Goal: Task Accomplishment & Management: Use online tool/utility

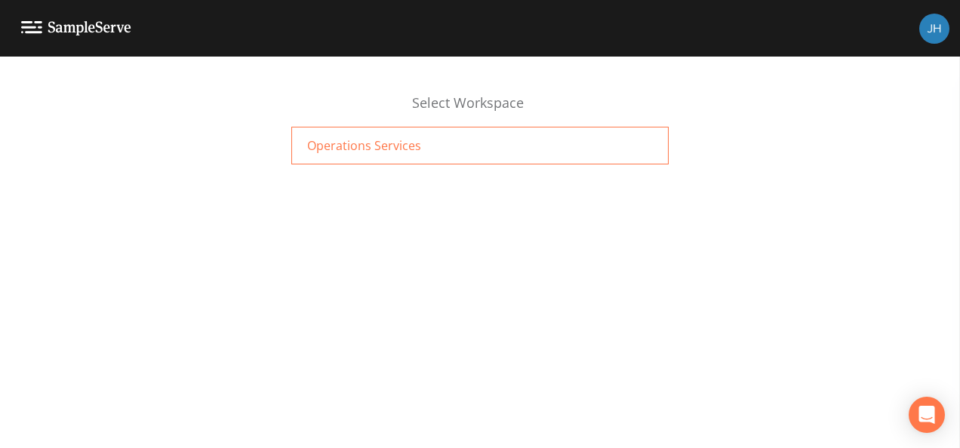
click at [367, 137] on span "Operations Services" at bounding box center [364, 146] width 114 height 18
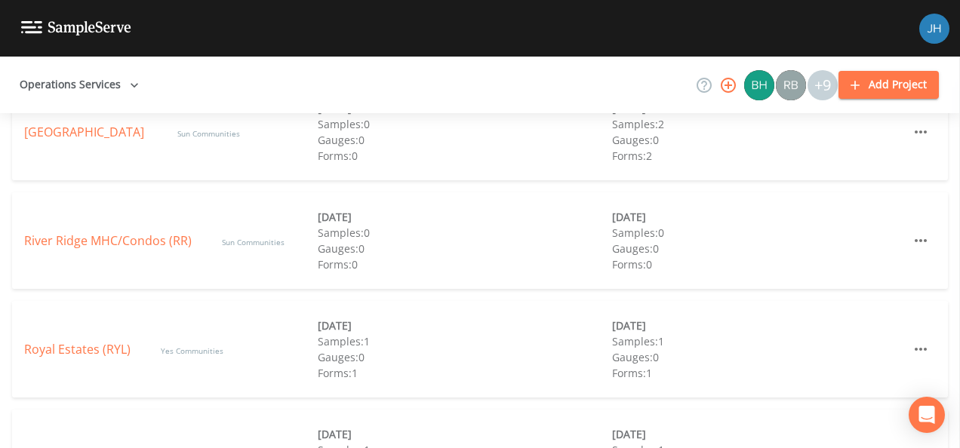
scroll to position [822, 0]
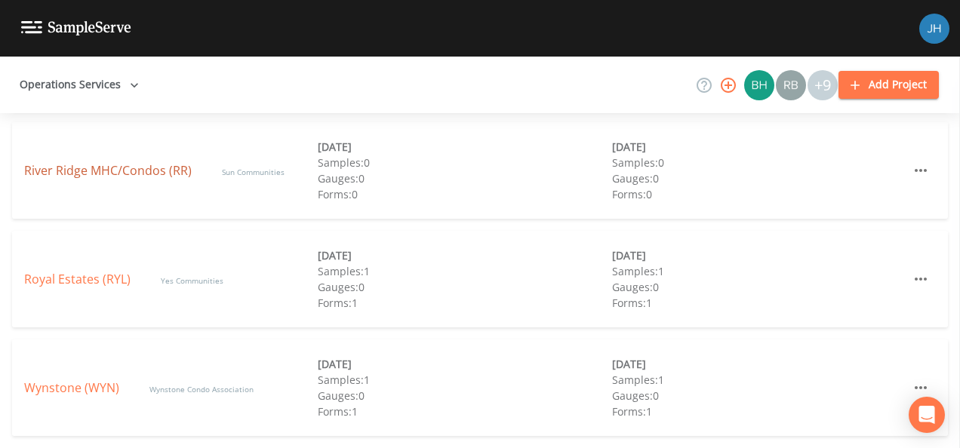
click at [94, 168] on link "River Ridge MHC/Condos (RR)" at bounding box center [108, 170] width 168 height 17
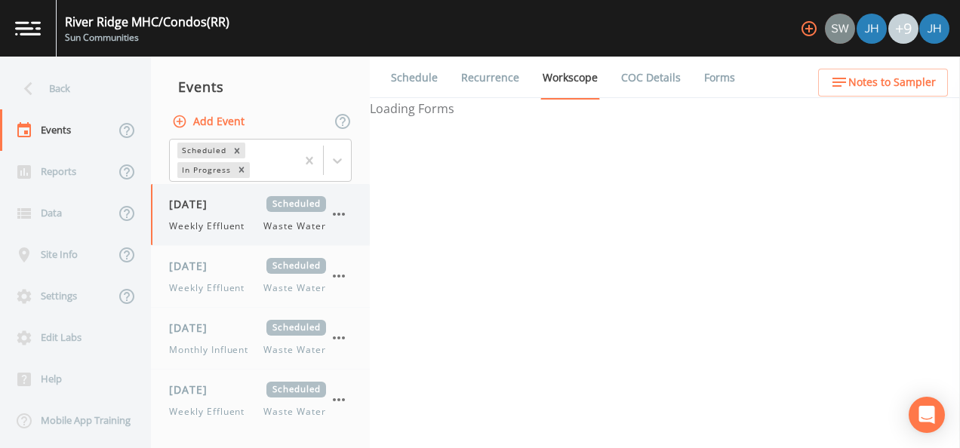
select select "b6a3c313-748b-4795-a028-792ad310bd60"
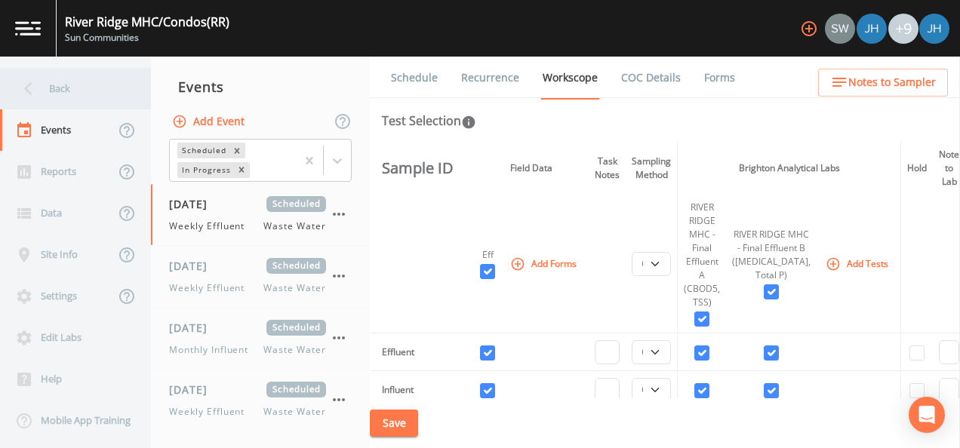
click at [43, 96] on div "Back" at bounding box center [68, 89] width 136 height 42
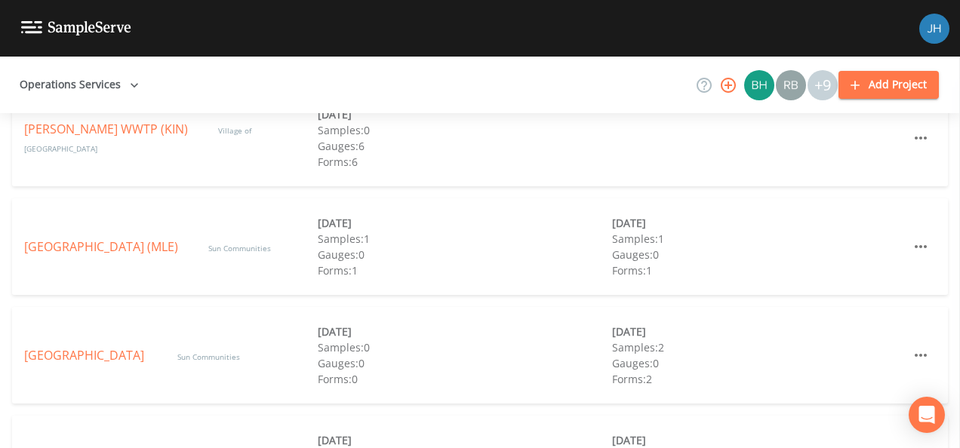
scroll to position [604, 0]
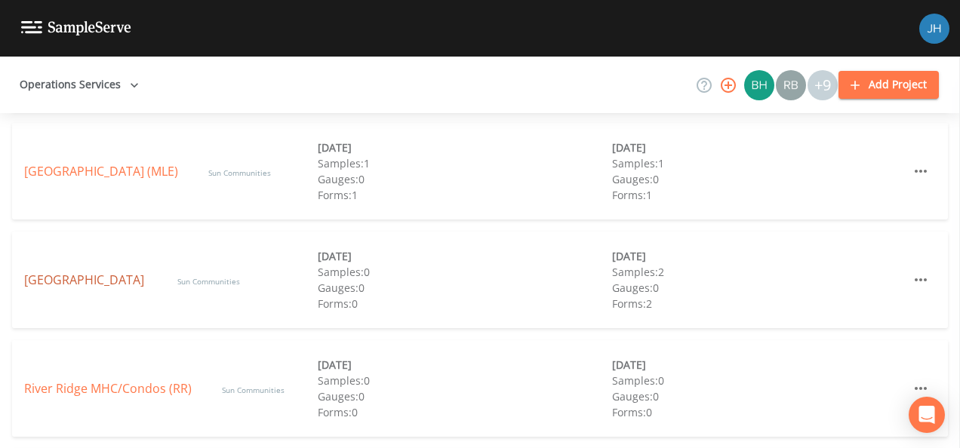
click at [82, 279] on link "Northville Crossings" at bounding box center [85, 280] width 123 height 17
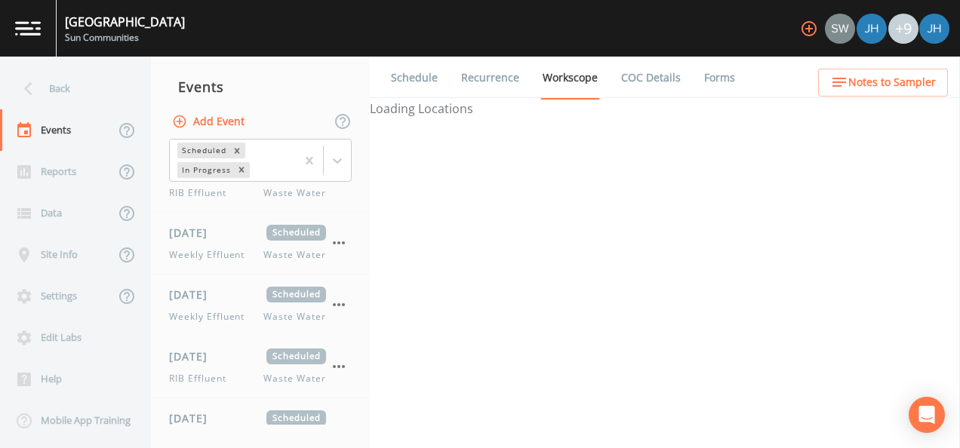
select select "092b3f94-5697-4c94-9891-da161916fdbb"
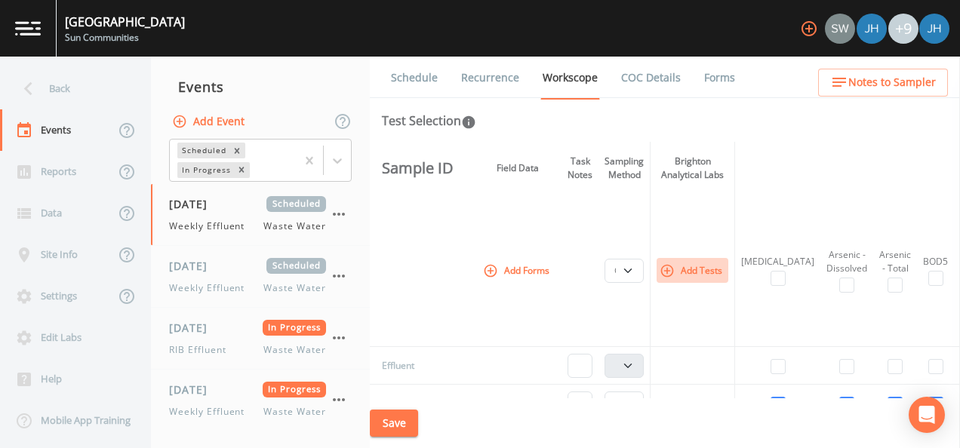
click at [701, 273] on button "Add Tests" at bounding box center [693, 270] width 72 height 25
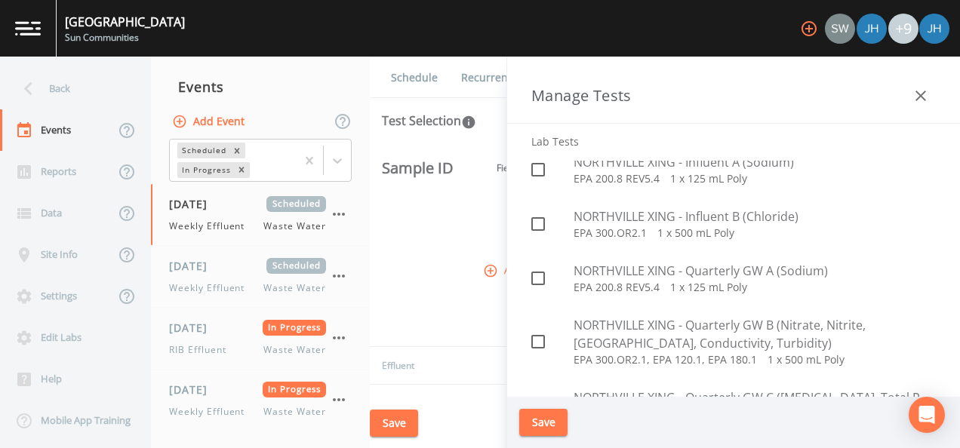
scroll to position [3233, 0]
click at [483, 422] on div "Save" at bounding box center [665, 424] width 590 height 51
click at [915, 98] on icon "button" at bounding box center [921, 96] width 18 height 18
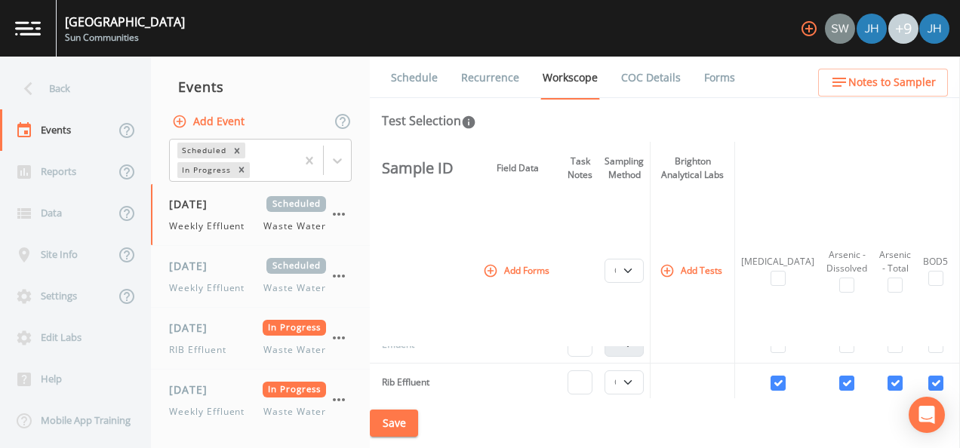
scroll to position [0, 0]
drag, startPoint x: 639, startPoint y: 272, endPoint x: 654, endPoint y: 270, distance: 15.3
click at [643, 272] on select "Composite Grab" at bounding box center [624, 271] width 39 height 24
click at [720, 316] on th "Add Tests" at bounding box center [693, 271] width 85 height 152
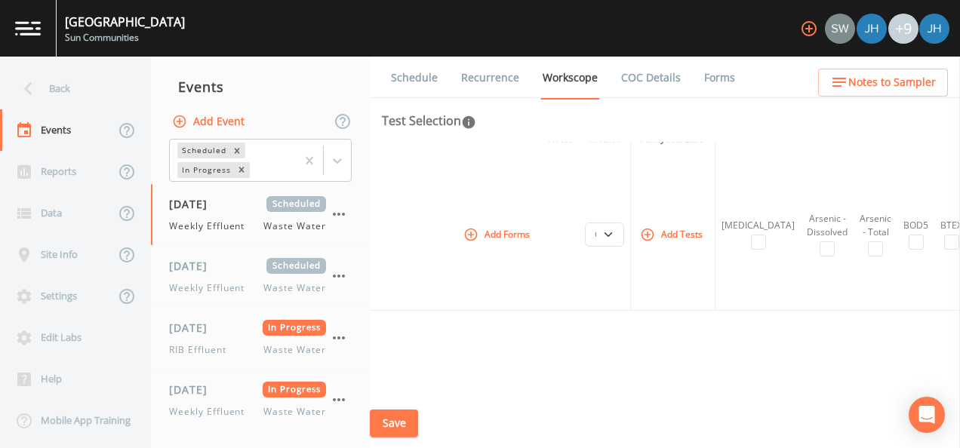
scroll to position [36, 20]
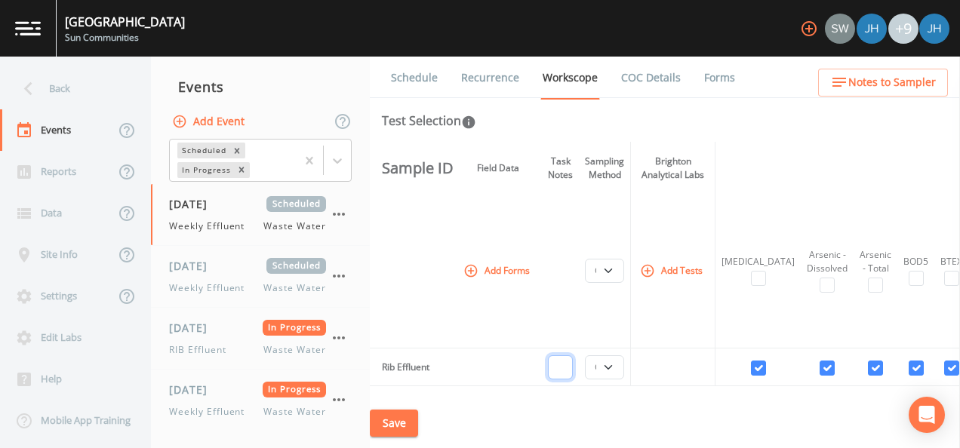
click at [567, 368] on input "text" at bounding box center [560, 368] width 25 height 24
click at [680, 383] on td at bounding box center [673, 368] width 85 height 38
click at [452, 314] on th at bounding box center [415, 271] width 90 height 152
click at [830, 131] on div "Schedule Recurrence Workscope COC Details Forms Test Selection Sample ID Field …" at bounding box center [665, 253] width 590 height 392
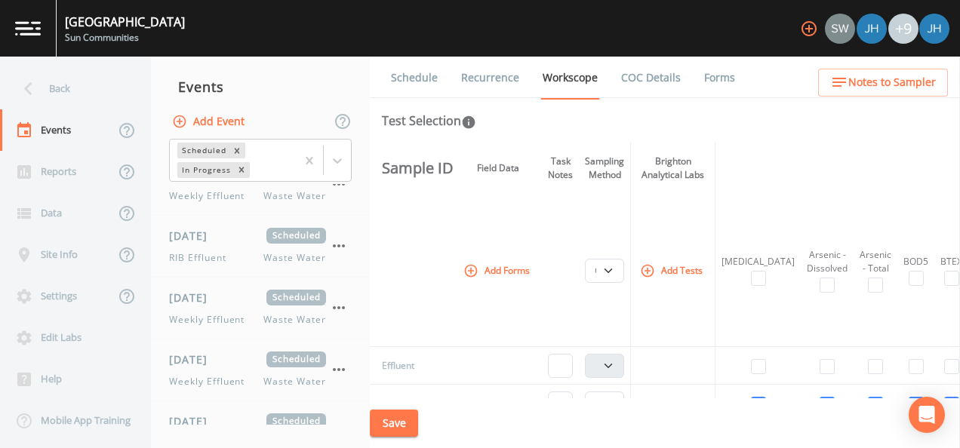
scroll to position [0, 0]
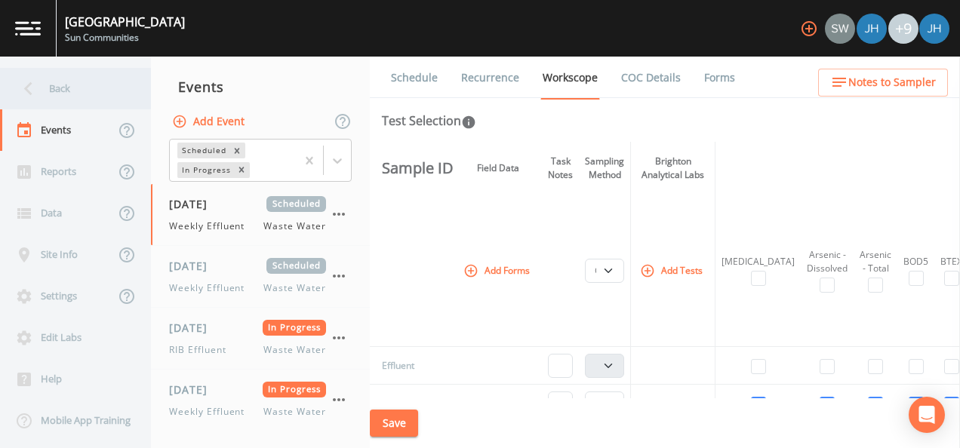
click at [68, 83] on div "Back" at bounding box center [68, 89] width 136 height 42
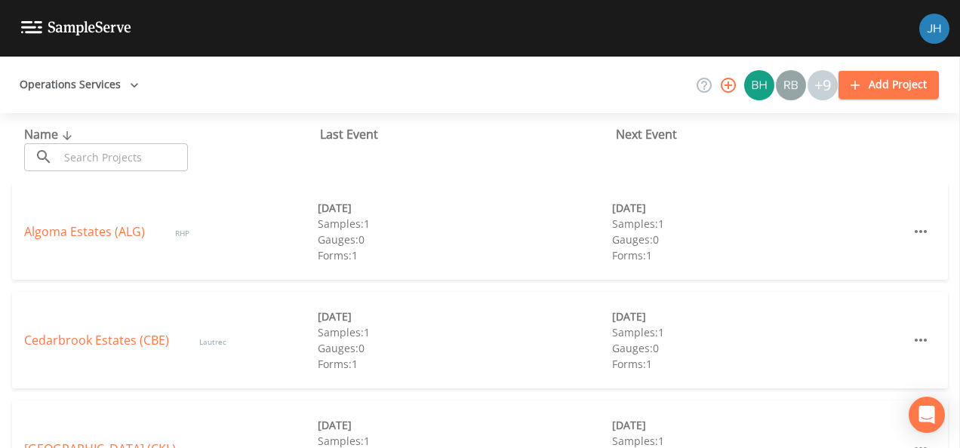
click at [785, 163] on div "Name ​ ​ Last Event Next Event" at bounding box center [480, 148] width 960 height 70
